Goal: Use online tool/utility: Utilize a website feature to perform a specific function

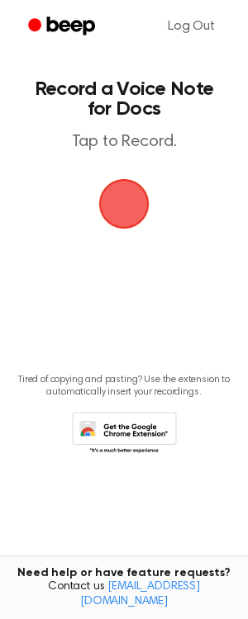
click at [122, 203] on span "button" at bounding box center [123, 203] width 87 height 87
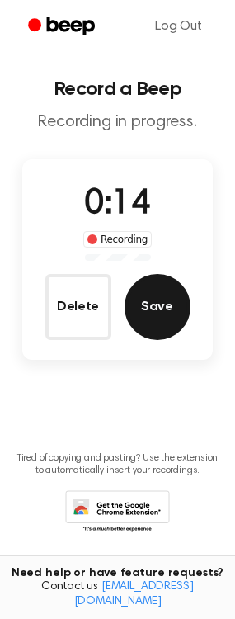
click at [168, 315] on button "Save" at bounding box center [158, 307] width 66 height 66
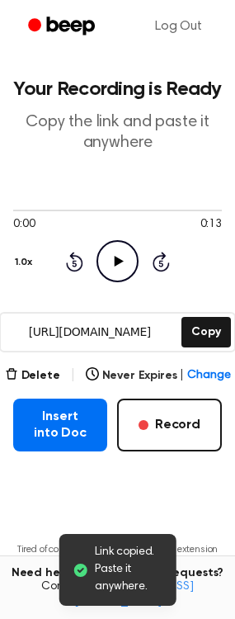
click at [116, 265] on icon at bounding box center [119, 261] width 9 height 11
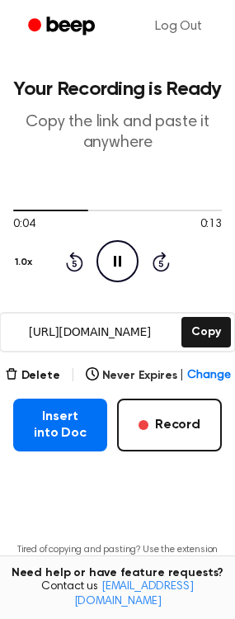
click at [122, 260] on icon "Pause Audio" at bounding box center [118, 261] width 42 height 42
click at [18, 373] on icon "button" at bounding box center [11, 373] width 13 height 13
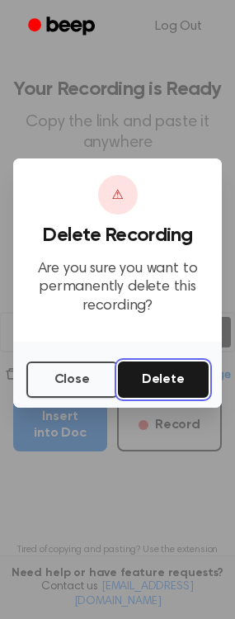
click at [166, 381] on button "Delete" at bounding box center [164, 380] width 92 height 36
